Goal: Information Seeking & Learning: Learn about a topic

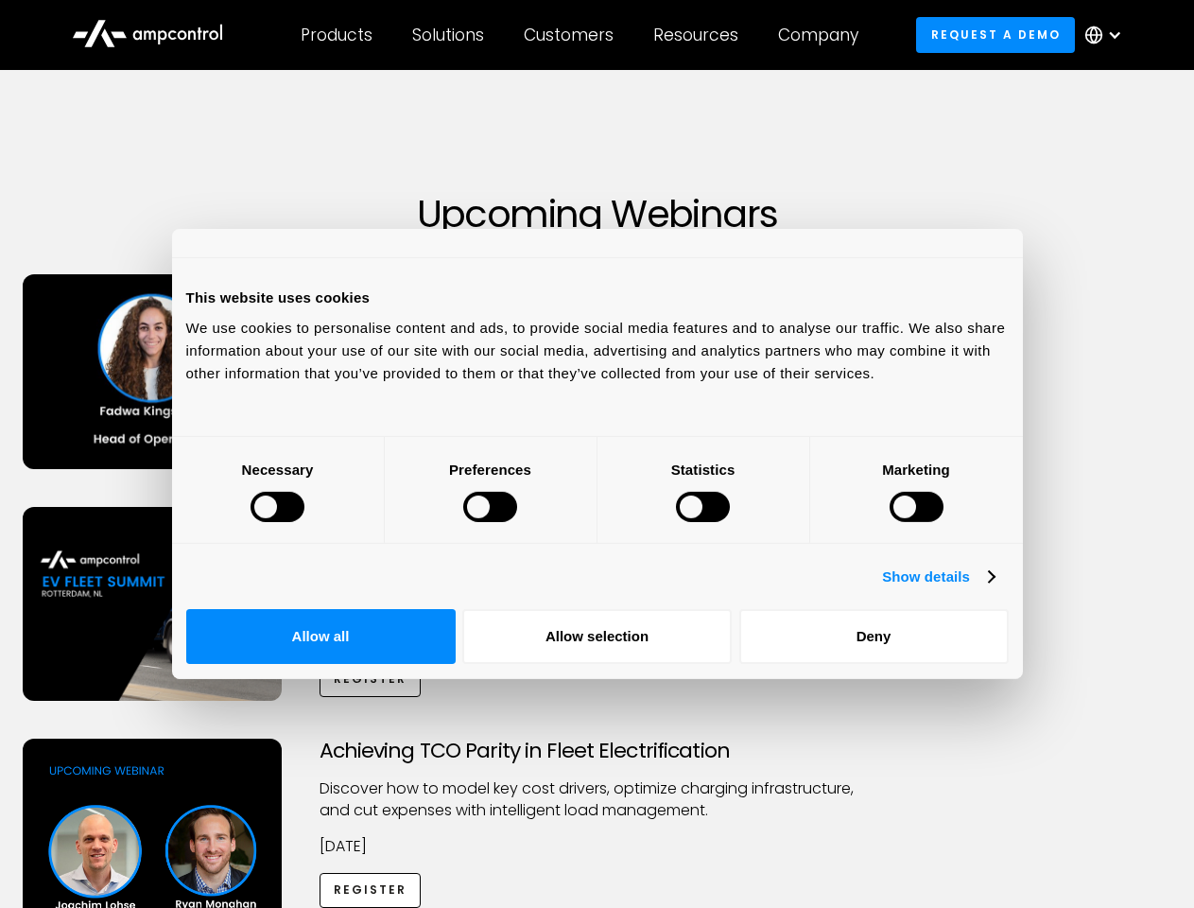
click at [304, 522] on div at bounding box center [278, 507] width 54 height 30
click at [994, 588] on link "Show details" at bounding box center [938, 576] width 112 height 23
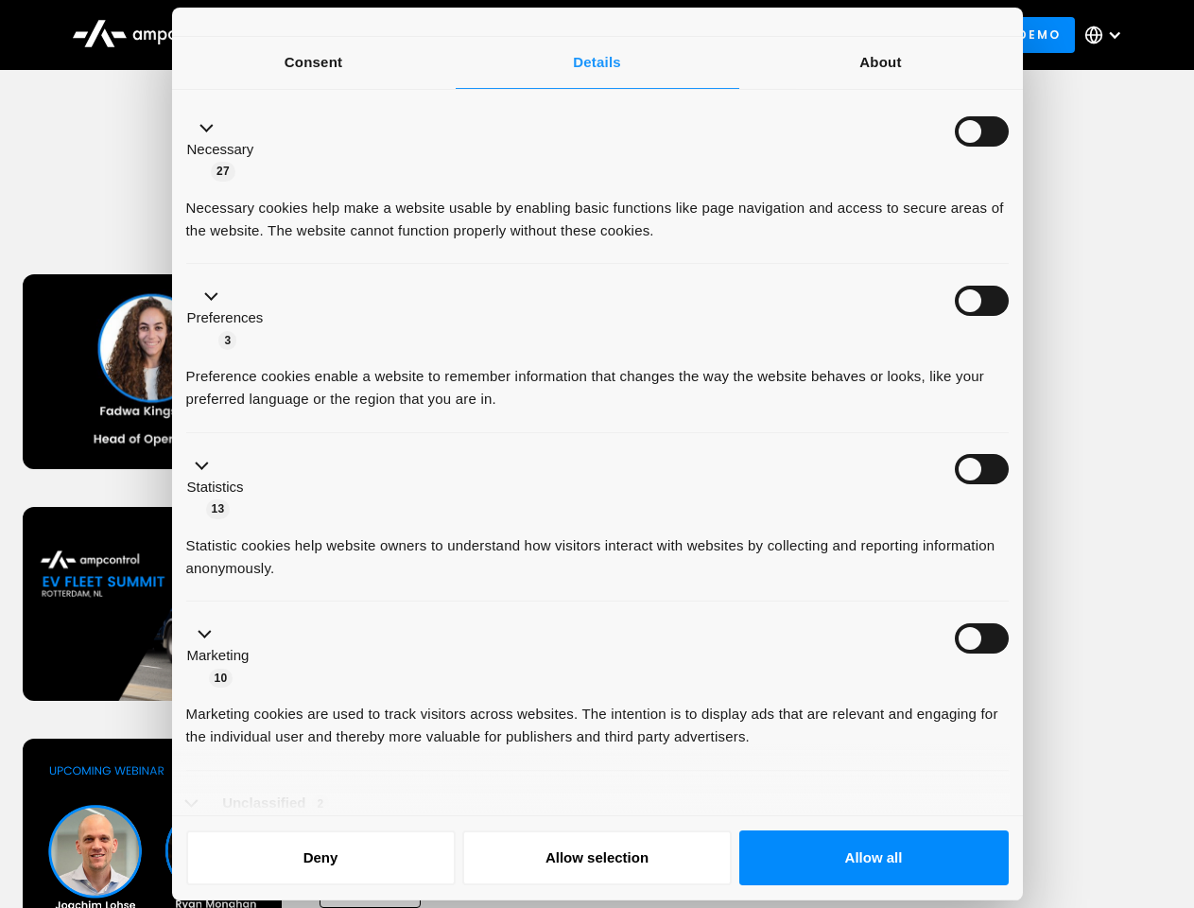
click at [1009, 265] on li "Necessary 27 Necessary cookies help make a website usable by enabling basic fun…" at bounding box center [597, 179] width 823 height 169
click at [1045, 722] on div "In-Person: EV Fleet Summit ([GEOGRAPHIC_DATA]) ​Discover what’s next for electr…" at bounding box center [598, 623] width 1188 height 233
click at [1045, 784] on div "Achieving TCO Parity in Fleet Electrification Discover how to model key cost dr…" at bounding box center [598, 886] width 1188 height 297
click at [582, 35] on div "Customers" at bounding box center [569, 35] width 90 height 21
click at [336, 35] on div "Products" at bounding box center [337, 35] width 72 height 21
